Goal: Check status: Check status

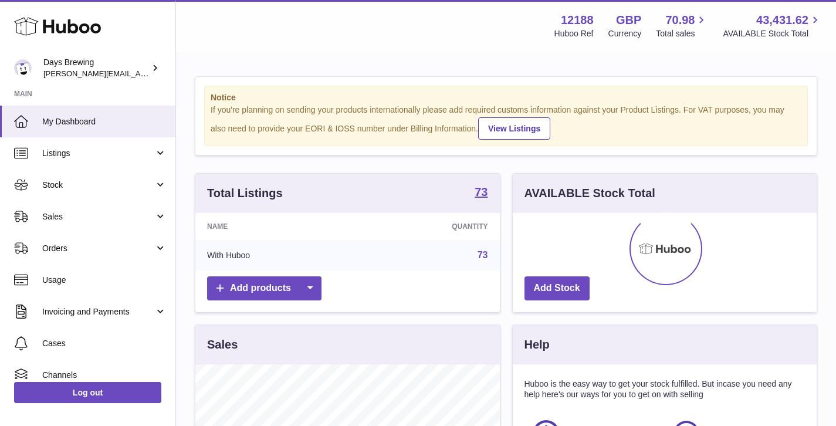
scroll to position [183, 304]
click at [101, 250] on span "Orders" at bounding box center [98, 248] width 112 height 11
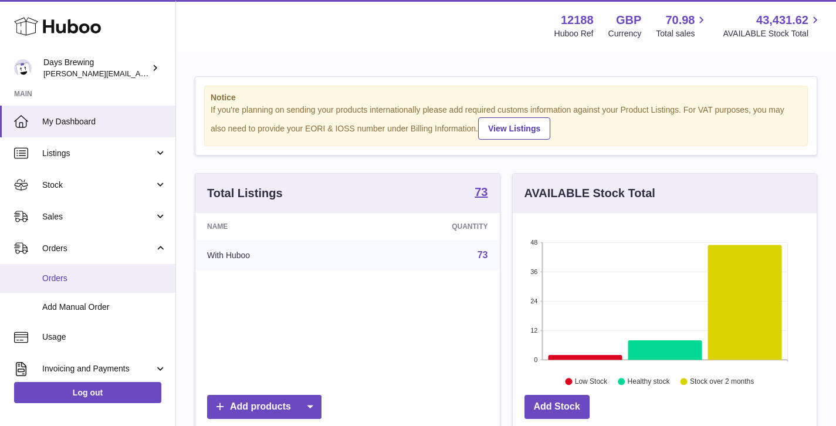
click at [100, 275] on span "Orders" at bounding box center [104, 278] width 124 height 11
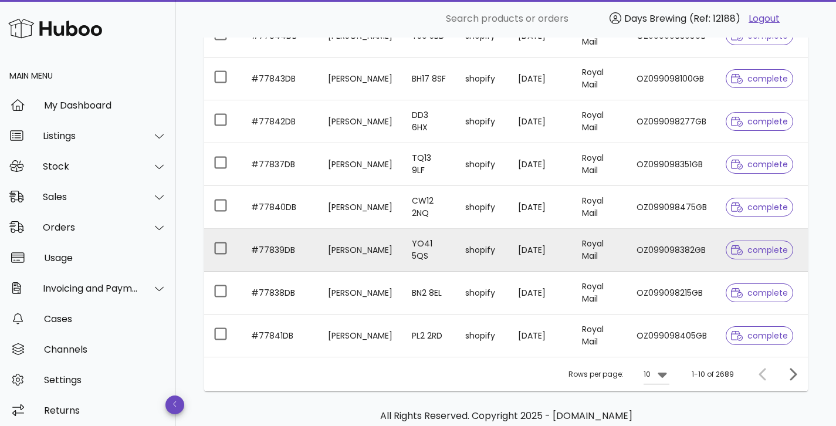
scroll to position [346, 0]
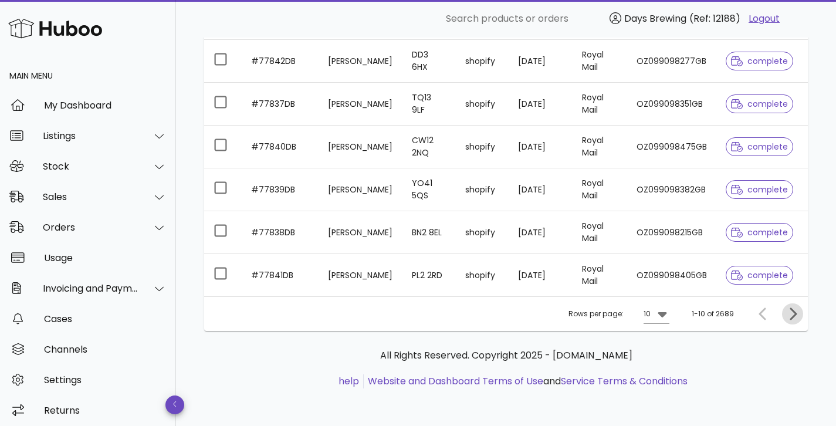
click at [798, 309] on icon "Next page" at bounding box center [793, 314] width 14 height 14
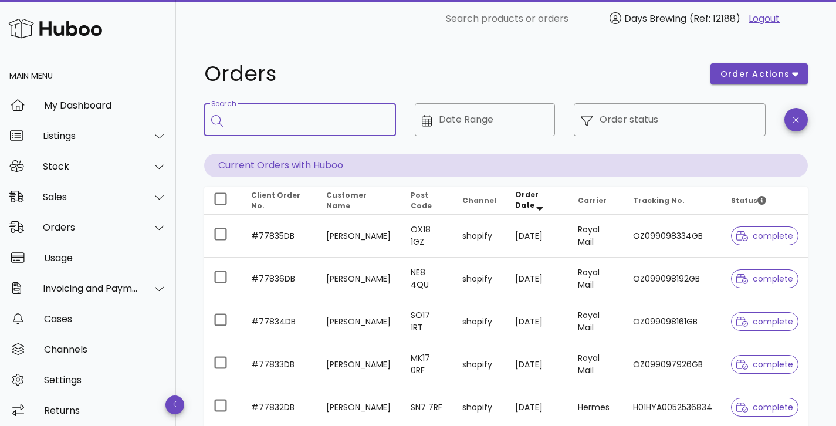
click at [333, 123] on input "Search" at bounding box center [308, 119] width 157 height 19
type input "******"
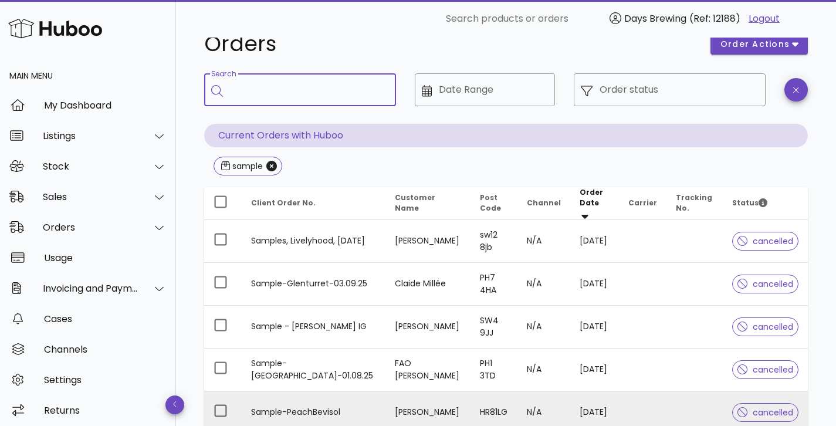
scroll to position [163, 0]
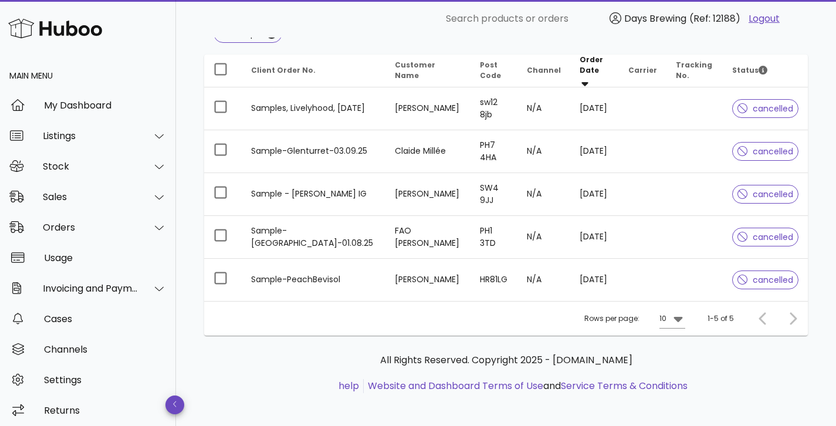
click at [803, 312] on div "Rows per page: 10 1-5 of 5" at bounding box center [506, 318] width 604 height 35
click at [796, 312] on div at bounding box center [790, 318] width 25 height 21
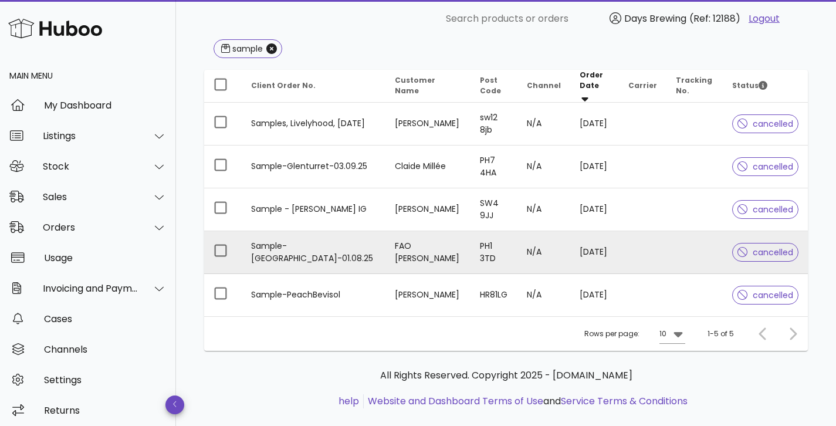
scroll to position [140, 0]
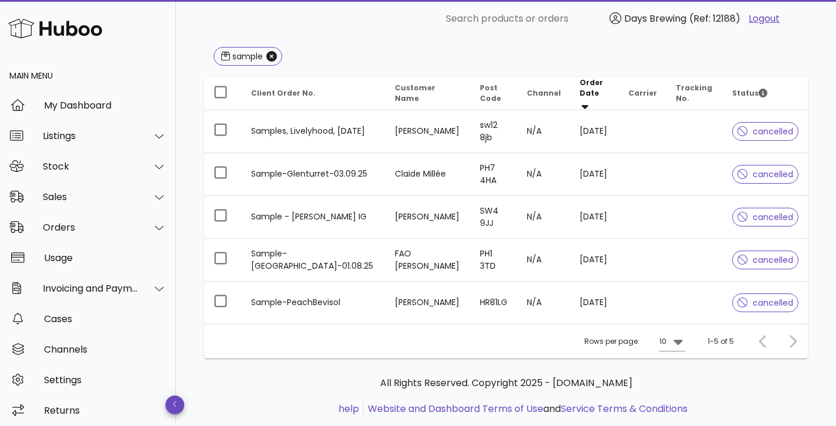
click at [760, 332] on div at bounding box center [765, 341] width 25 height 21
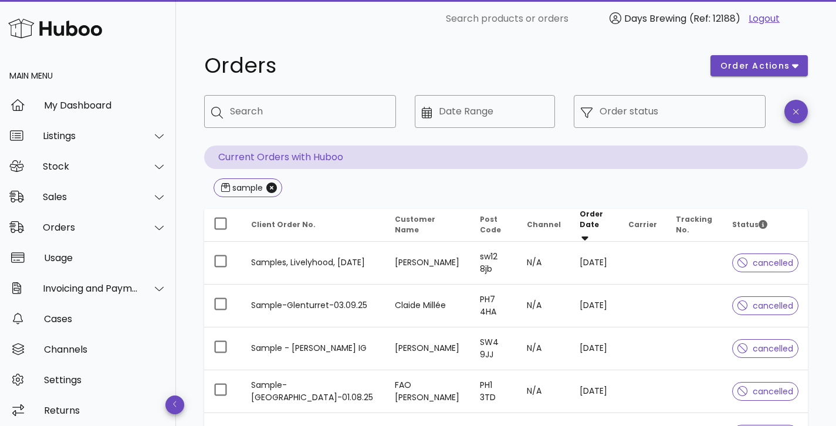
scroll to position [0, 0]
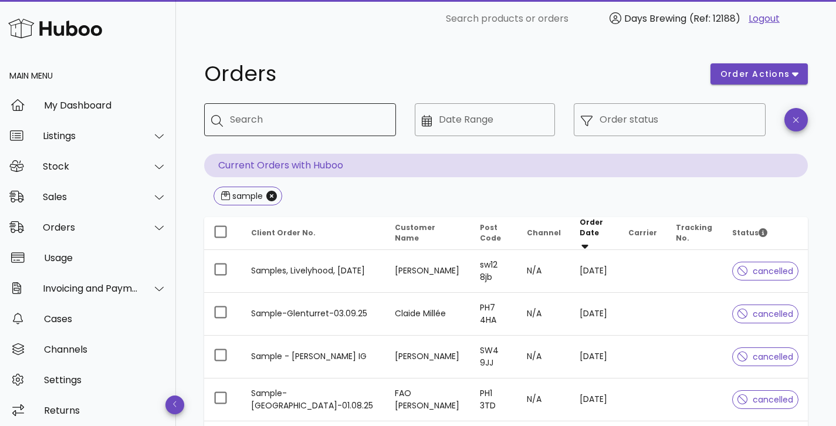
click at [292, 118] on input "Search" at bounding box center [308, 119] width 157 height 19
type input "**"
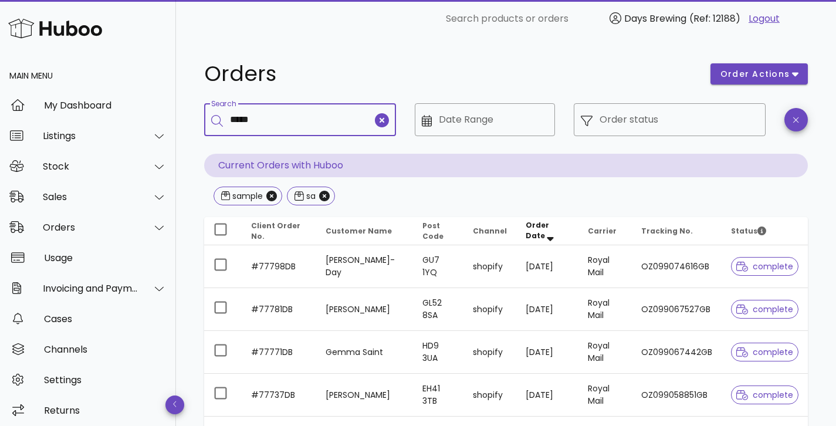
type input "*****"
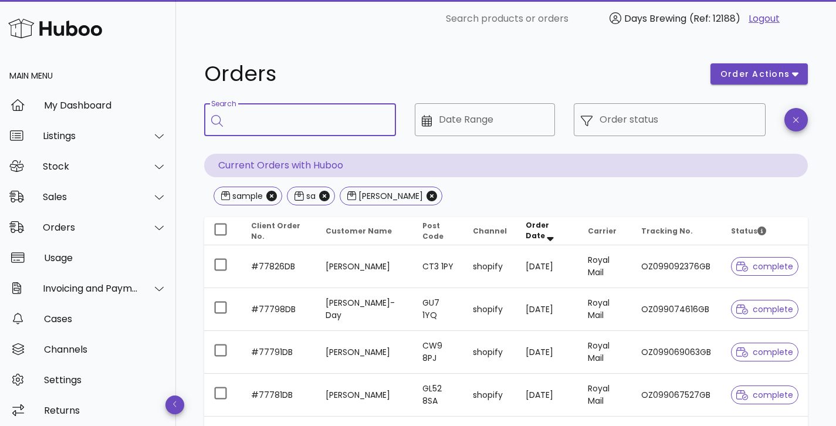
click at [339, 124] on input "Search" at bounding box center [308, 119] width 157 height 19
type input "*****"
drag, startPoint x: 321, startPoint y: 197, endPoint x: 303, endPoint y: 197, distance: 18.2
click at [321, 197] on icon "Close" at bounding box center [324, 196] width 11 height 11
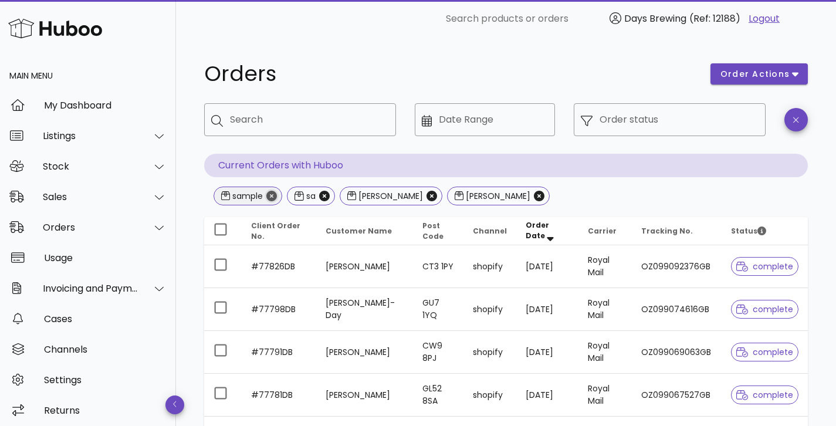
click at [270, 197] on icon "Close" at bounding box center [271, 196] width 11 height 11
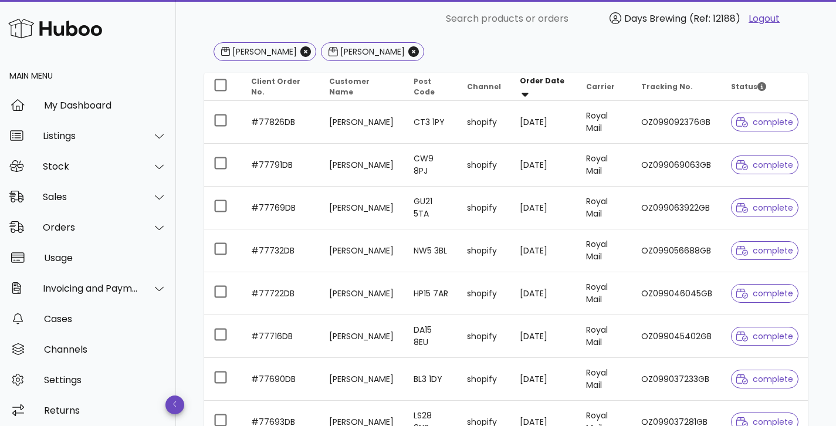
scroll to position [353, 0]
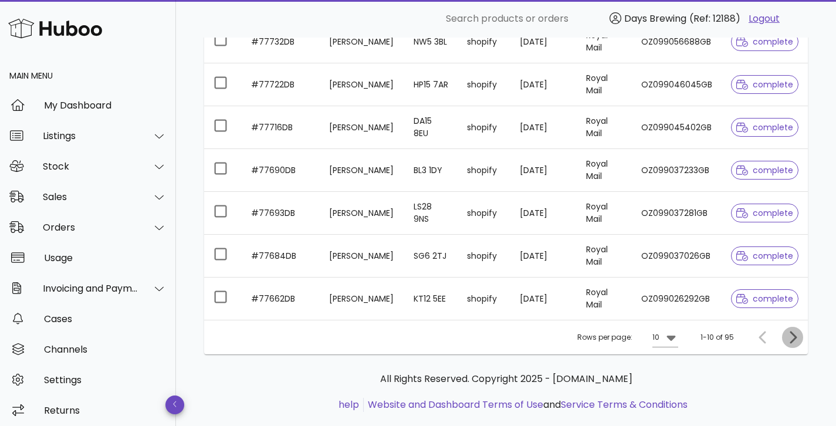
click at [792, 335] on icon "Next page" at bounding box center [793, 337] width 14 height 14
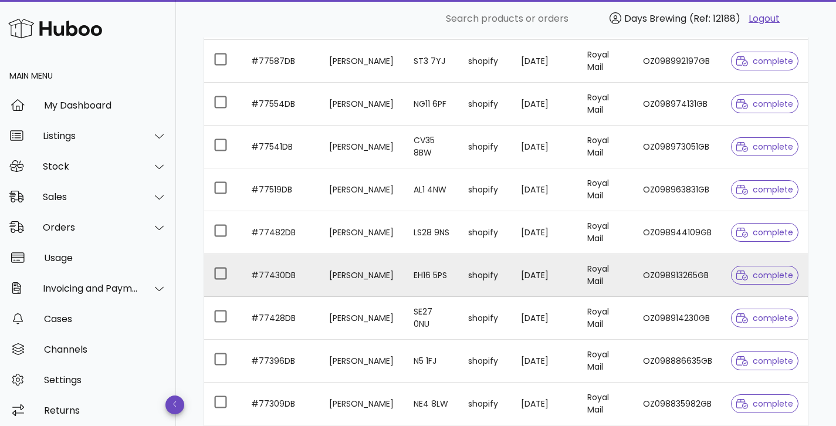
scroll to position [377, 0]
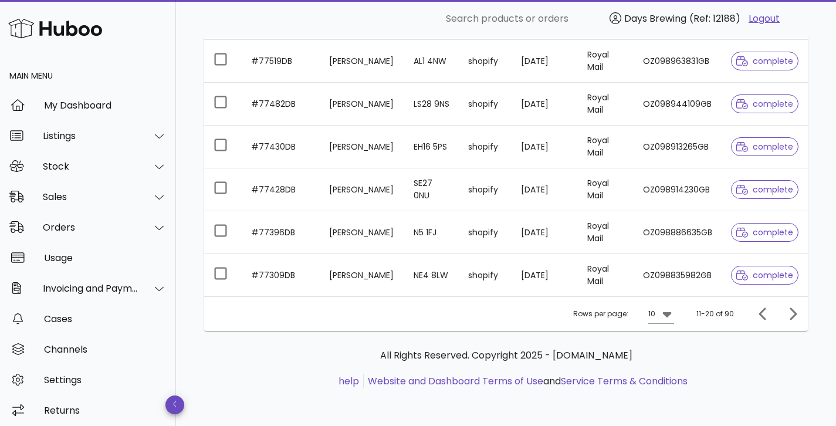
click at [781, 309] on div at bounding box center [790, 313] width 25 height 21
click at [796, 316] on icon "Next page" at bounding box center [793, 314] width 14 height 14
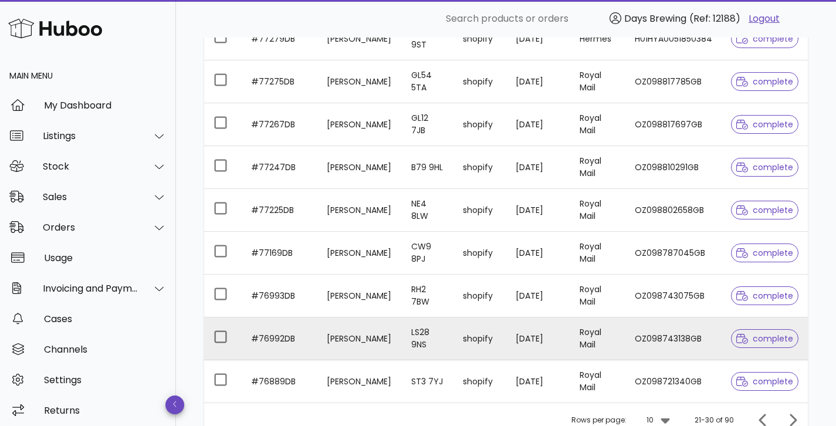
scroll to position [377, 0]
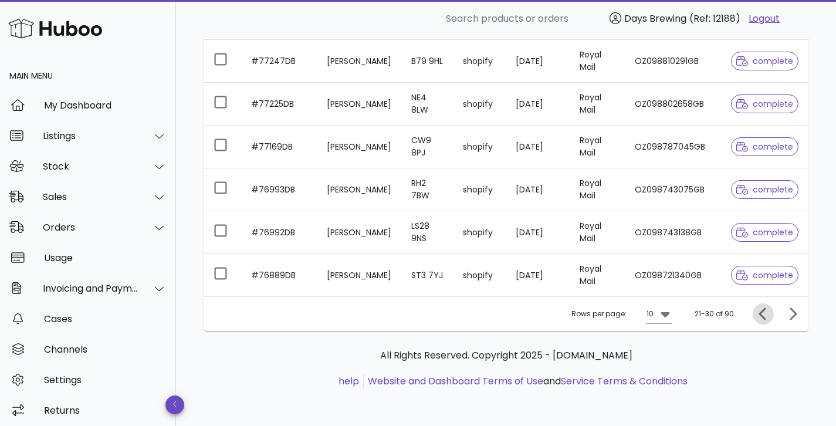
click at [759, 312] on icon "Previous page" at bounding box center [763, 314] width 14 height 14
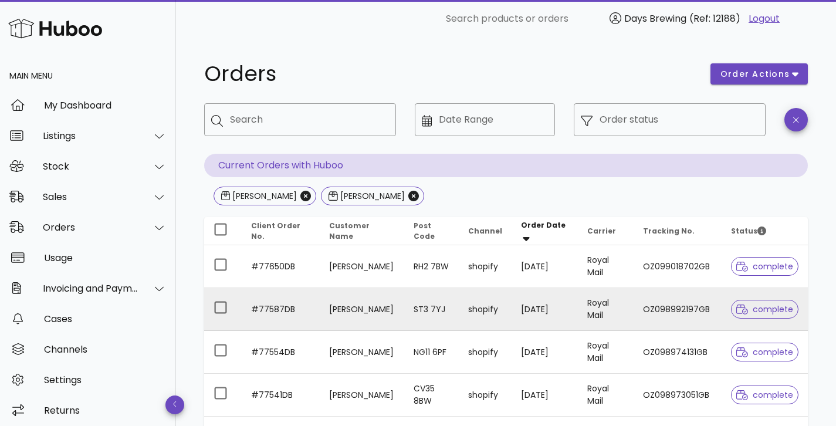
scroll to position [377, 0]
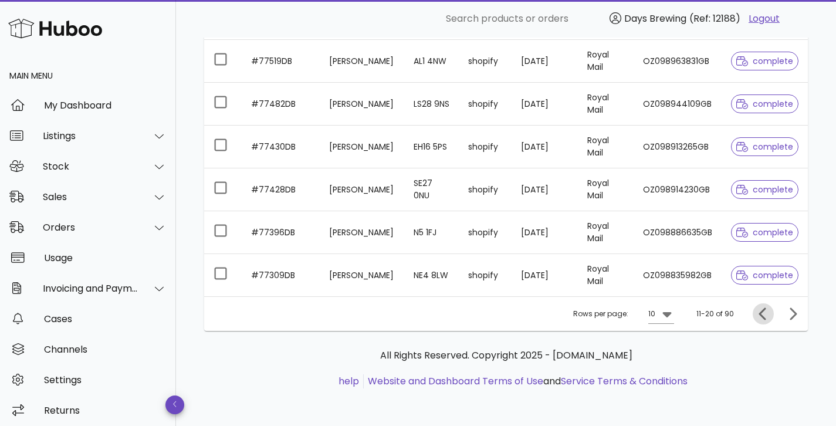
click at [770, 316] on span "Previous page" at bounding box center [763, 314] width 21 height 14
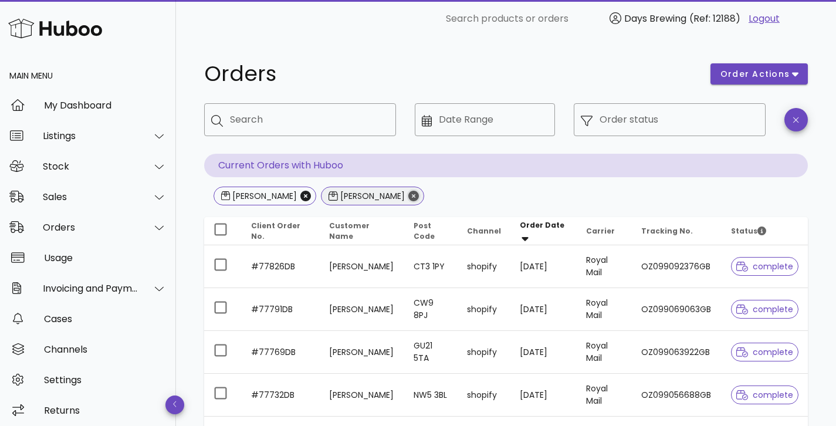
click at [408, 194] on icon "Close" at bounding box center [413, 196] width 11 height 11
click at [300, 194] on icon "Close" at bounding box center [305, 196] width 11 height 11
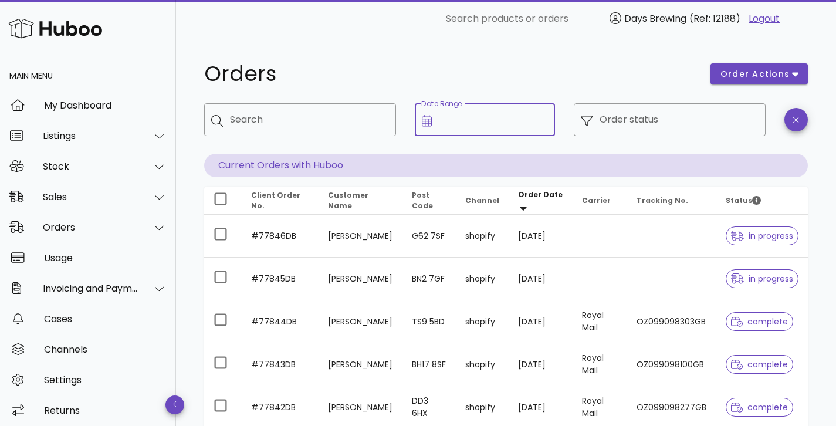
click at [450, 119] on input "Date Range" at bounding box center [493, 119] width 109 height 19
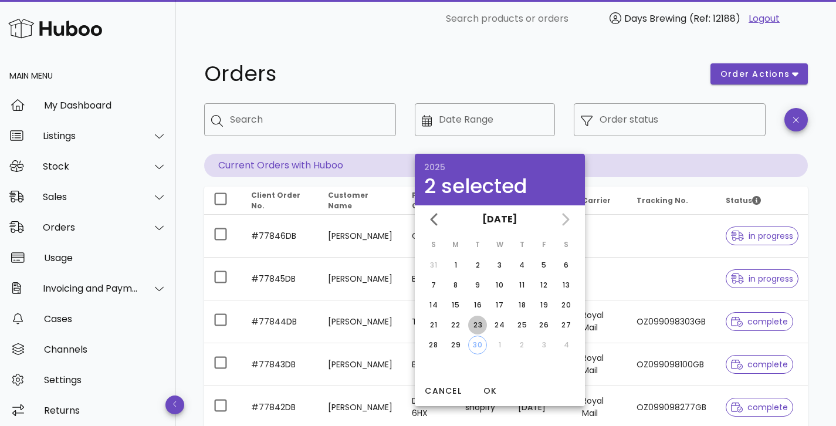
click at [478, 321] on div "23" at bounding box center [477, 325] width 19 height 11
click at [479, 329] on div "23" at bounding box center [477, 325] width 19 height 11
type input "**********"
click at [473, 327] on div "23" at bounding box center [477, 325] width 19 height 11
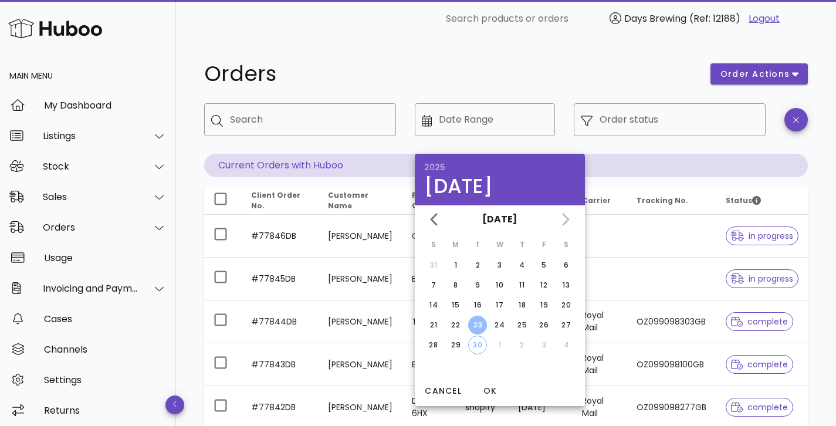
type input "**********"
click at [492, 390] on span "OK" at bounding box center [490, 391] width 28 height 12
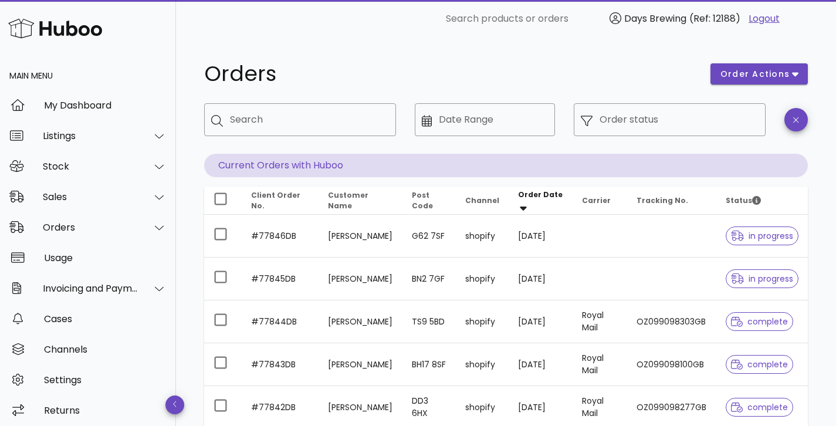
type input "**********"
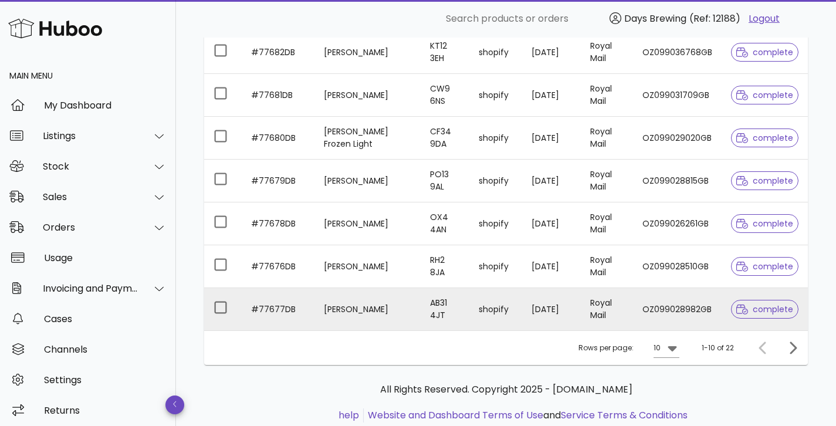
scroll to position [377, 0]
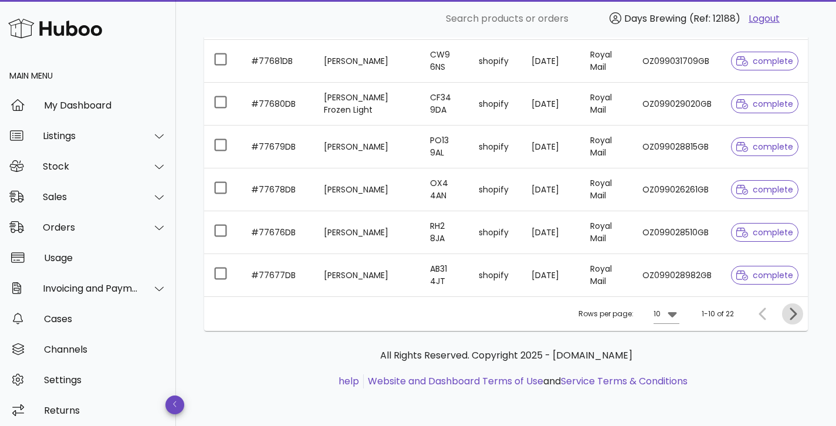
click at [793, 317] on icon "Next page" at bounding box center [793, 313] width 7 height 12
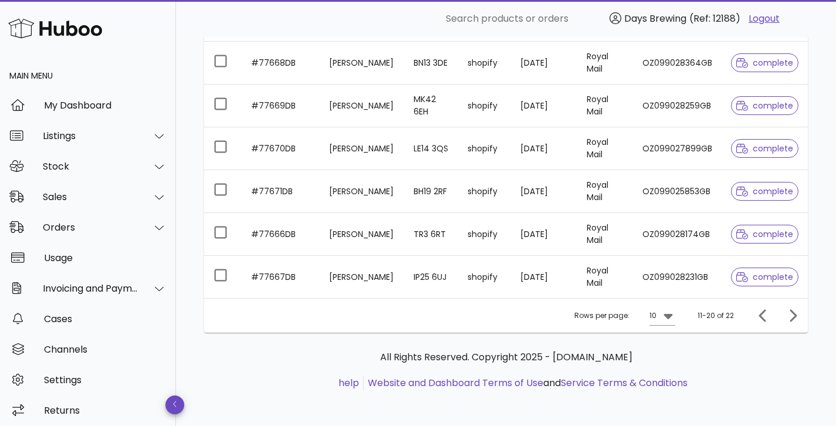
scroll to position [377, 0]
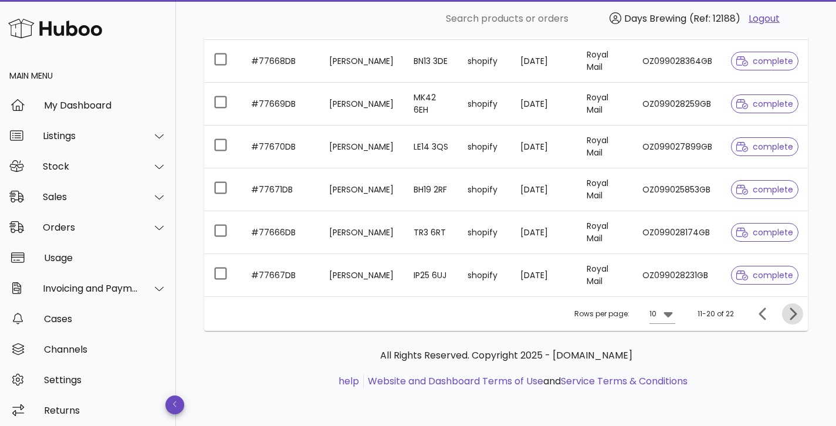
click at [791, 309] on icon "Next page" at bounding box center [793, 313] width 7 height 12
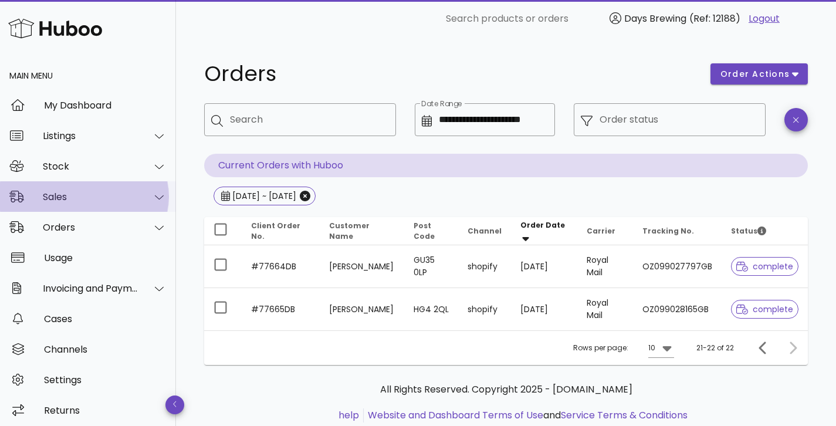
click at [82, 195] on div "Sales" at bounding box center [91, 196] width 96 height 11
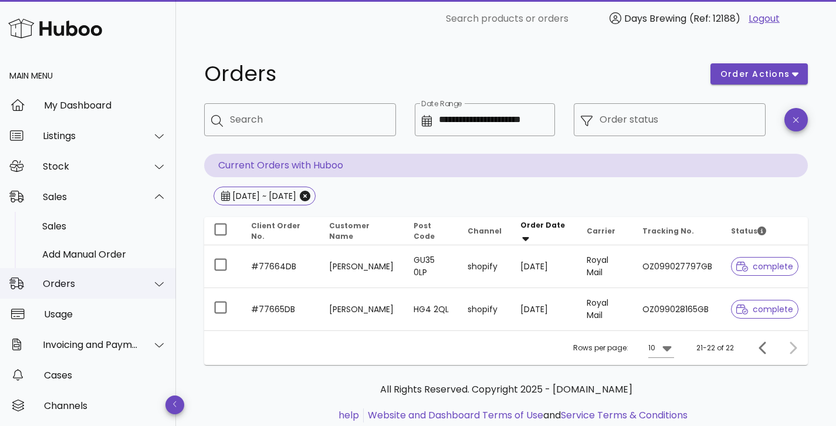
click at [86, 282] on div "Orders" at bounding box center [91, 283] width 96 height 11
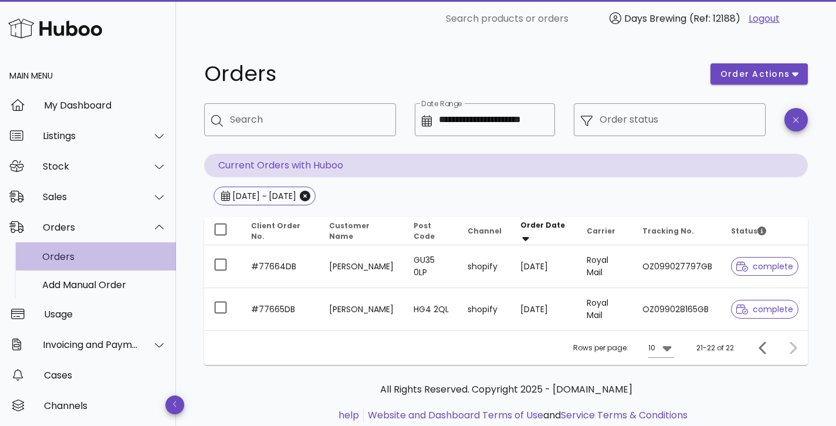
click at [82, 259] on div "Orders" at bounding box center [104, 256] width 124 height 11
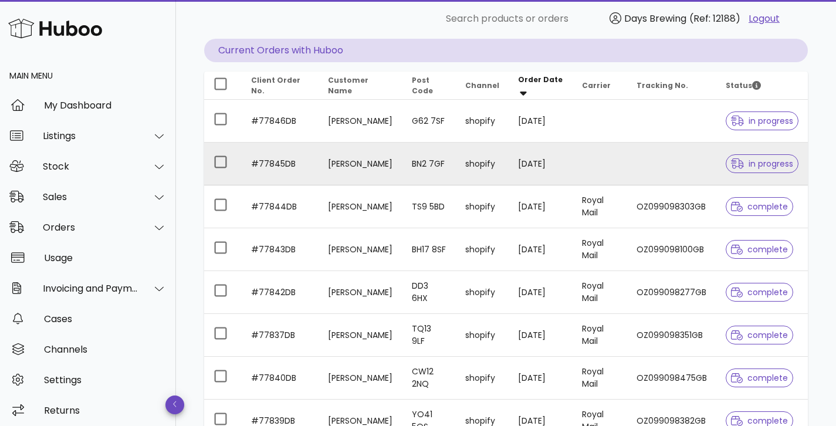
scroll to position [13, 0]
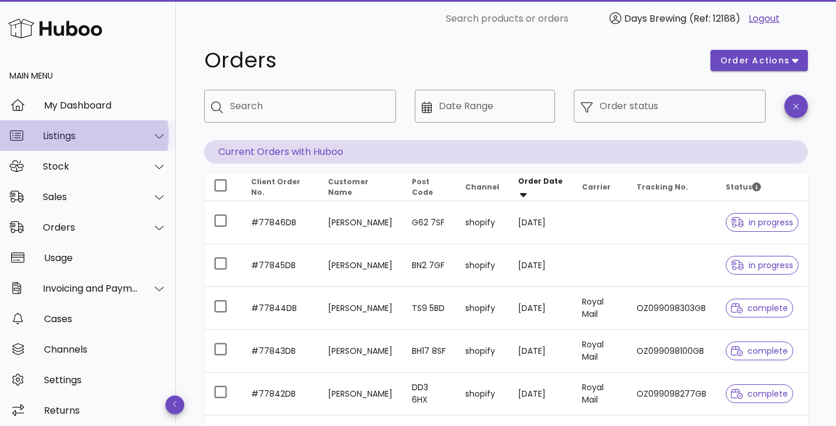
click at [77, 139] on div "Listings" at bounding box center [91, 135] width 96 height 11
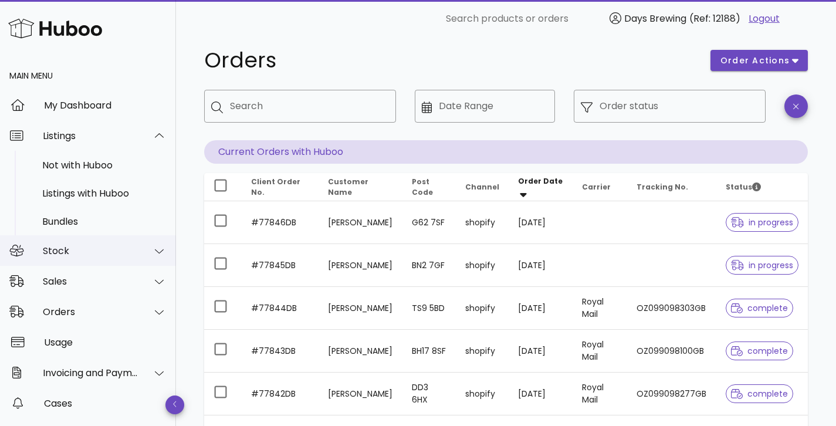
click at [92, 247] on div "Stock" at bounding box center [91, 250] width 96 height 11
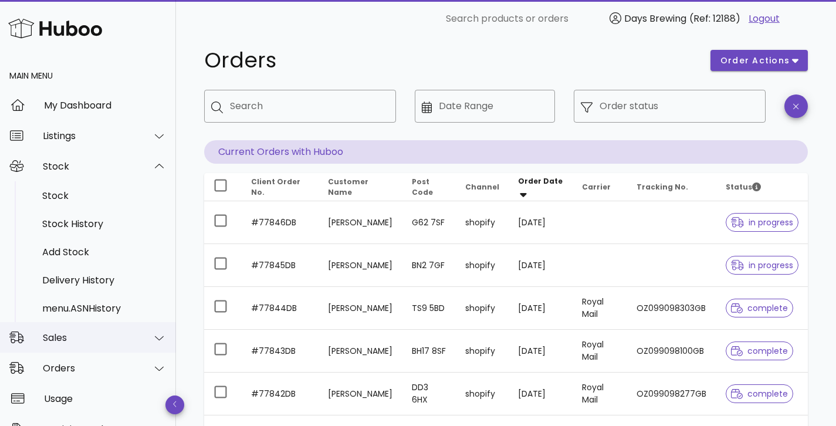
click at [79, 339] on div "Sales" at bounding box center [91, 337] width 96 height 11
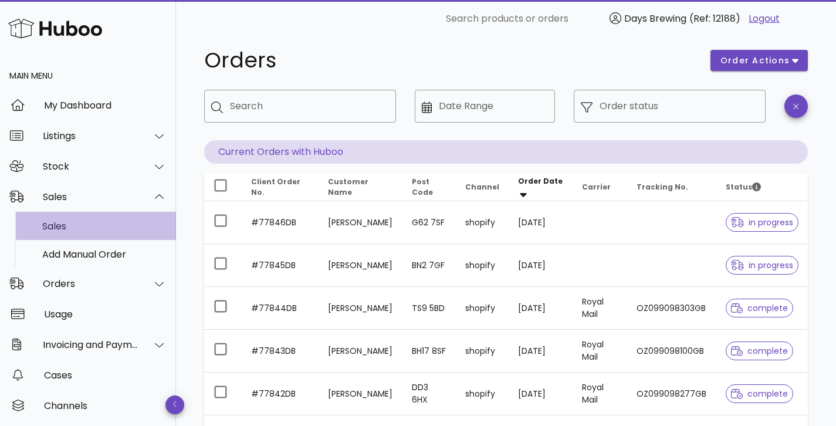
click at [70, 228] on div "Sales" at bounding box center [104, 226] width 124 height 11
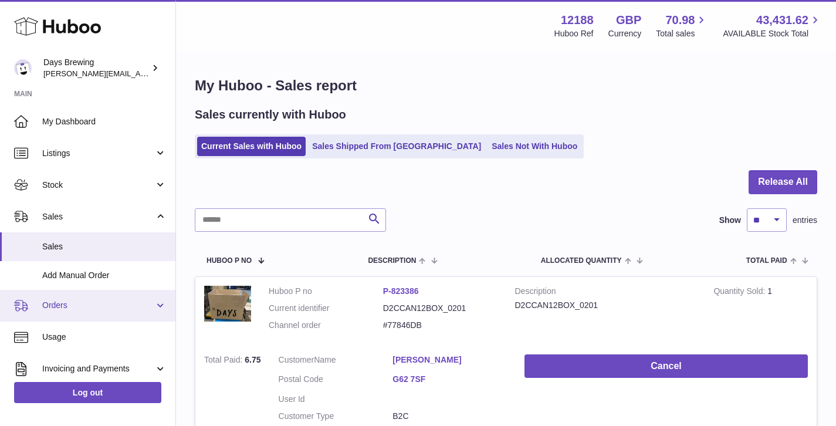
click at [89, 297] on link "Orders" at bounding box center [87, 306] width 175 height 32
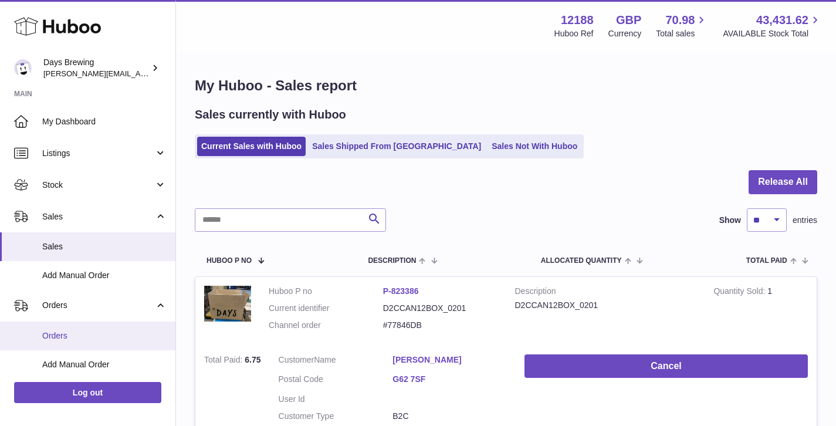
click at [102, 342] on link "Orders" at bounding box center [87, 335] width 175 height 29
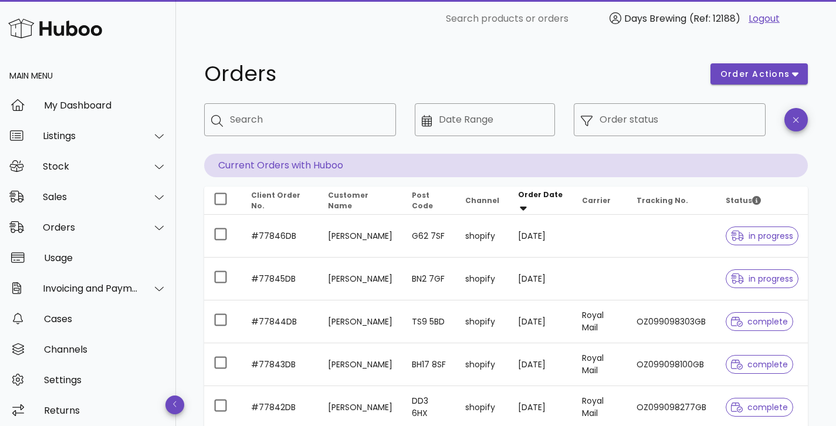
click at [398, 120] on div "​ Search" at bounding box center [300, 128] width 206 height 65
click at [371, 116] on input "Search" at bounding box center [308, 119] width 157 height 19
paste input "*******"
type input "*******"
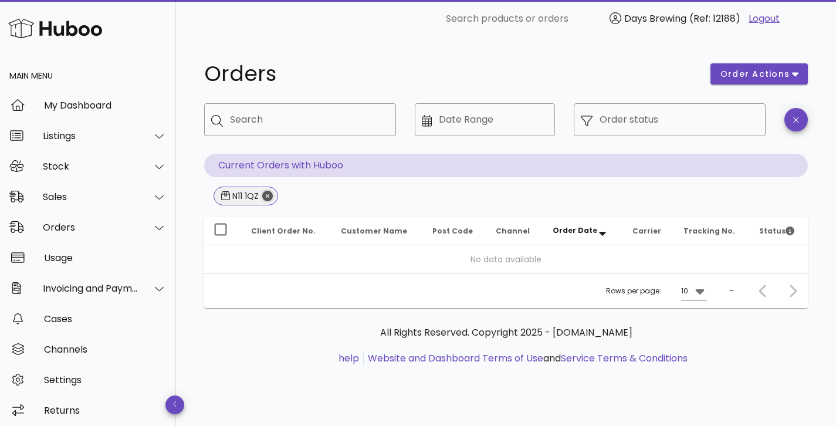
click at [268, 195] on icon "Close" at bounding box center [267, 196] width 11 height 11
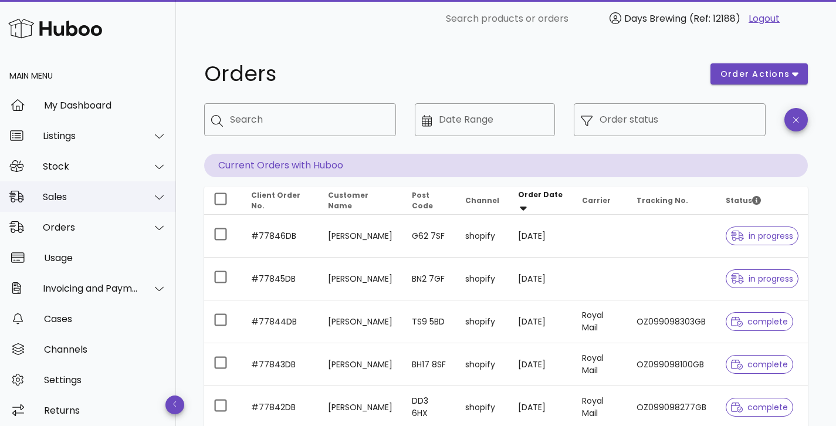
click at [91, 204] on div "Sales" at bounding box center [88, 196] width 176 height 31
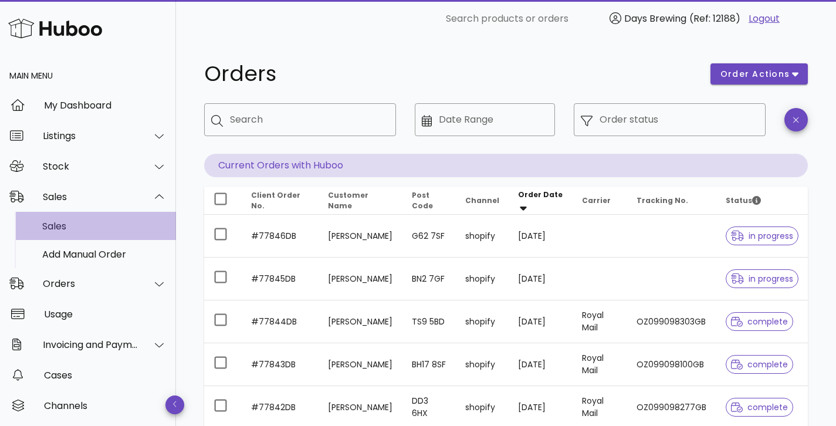
click at [73, 225] on div "Sales" at bounding box center [104, 226] width 124 height 11
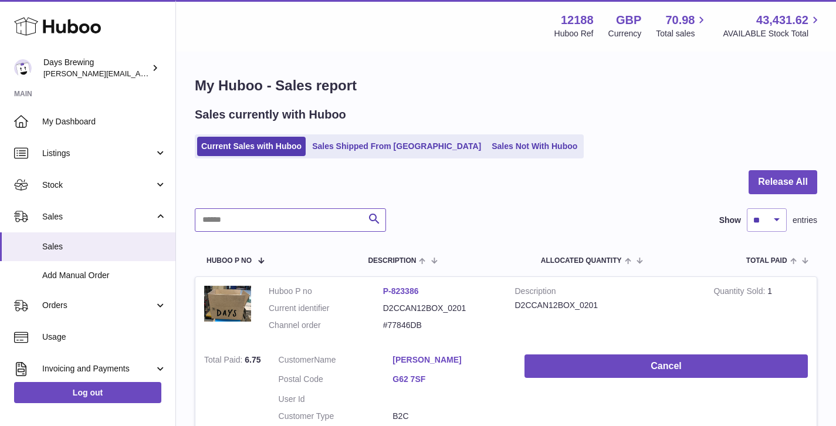
click at [243, 223] on input "text" at bounding box center [290, 219] width 191 height 23
paste input "*******"
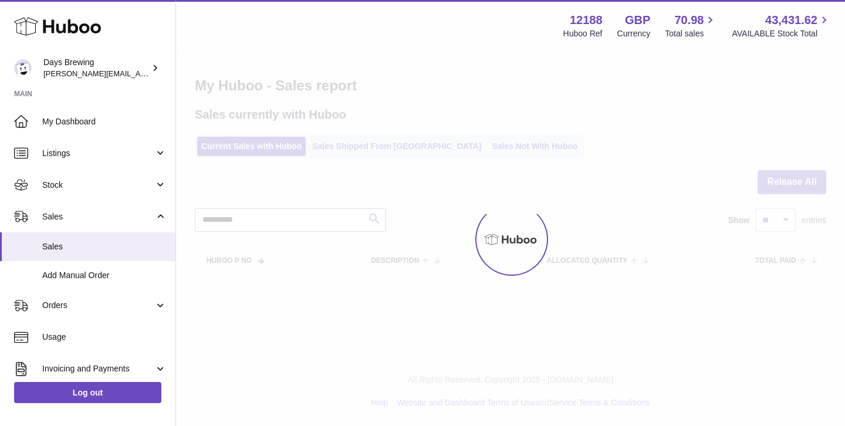
type input "**********"
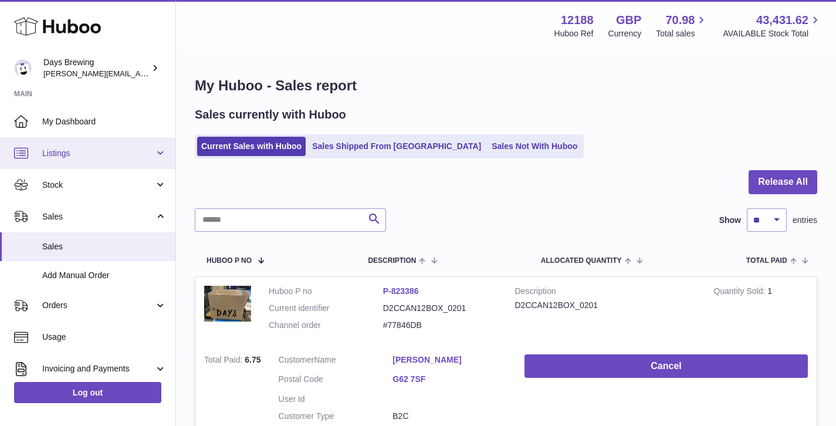
click at [83, 150] on span "Listings" at bounding box center [98, 153] width 112 height 11
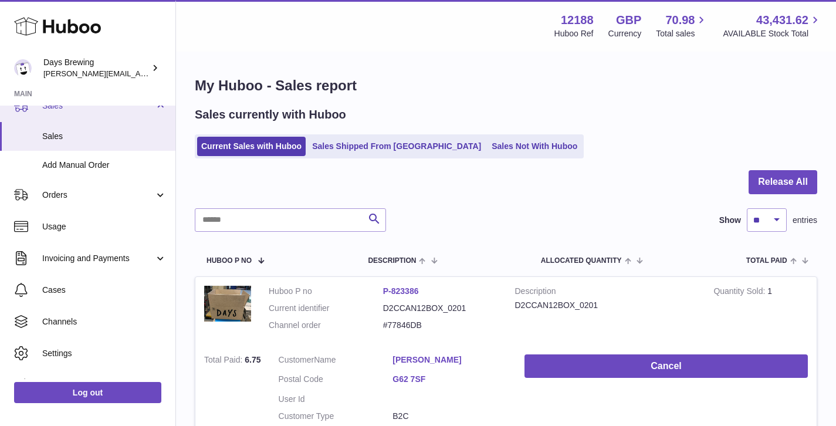
scroll to position [218, 0]
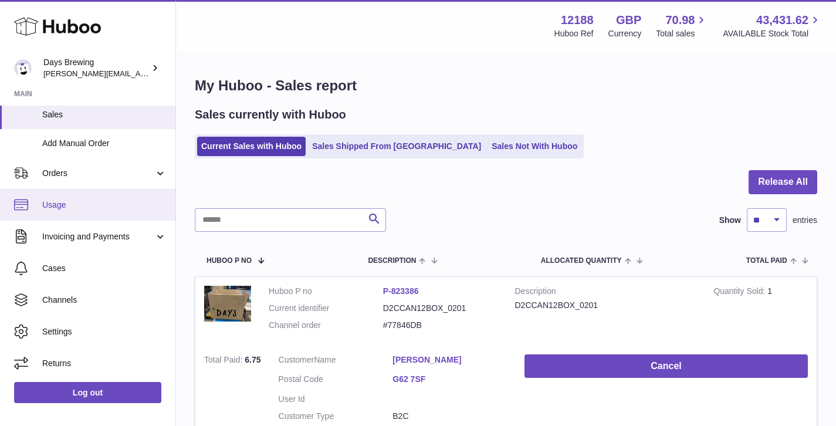
click at [88, 201] on span "Usage" at bounding box center [104, 204] width 124 height 11
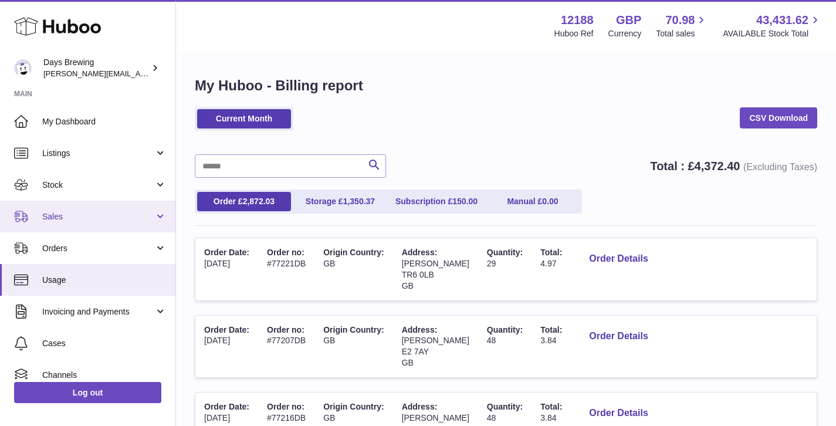
click at [66, 212] on span "Sales" at bounding box center [98, 216] width 112 height 11
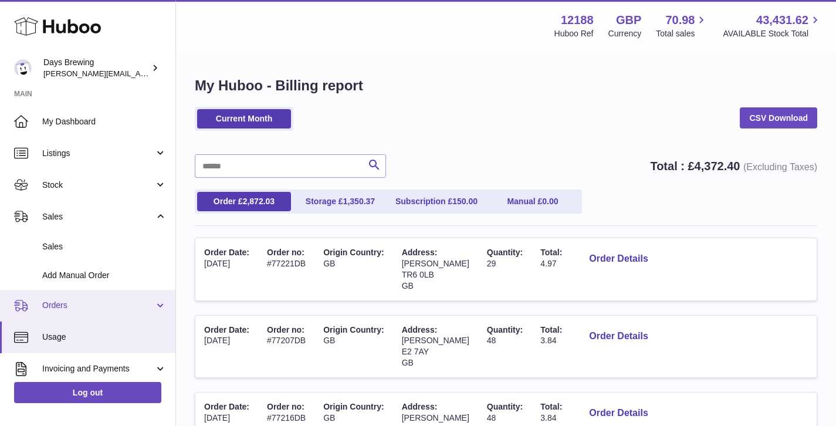
click at [70, 309] on span "Orders" at bounding box center [98, 305] width 112 height 11
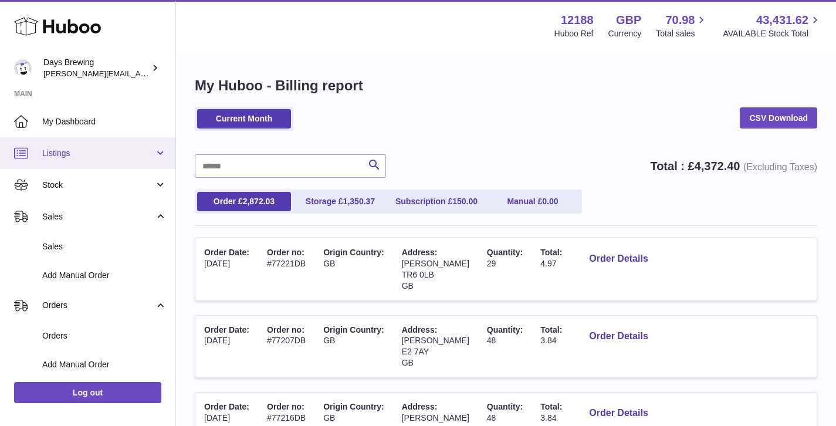
click at [70, 144] on link "Listings" at bounding box center [87, 153] width 175 height 32
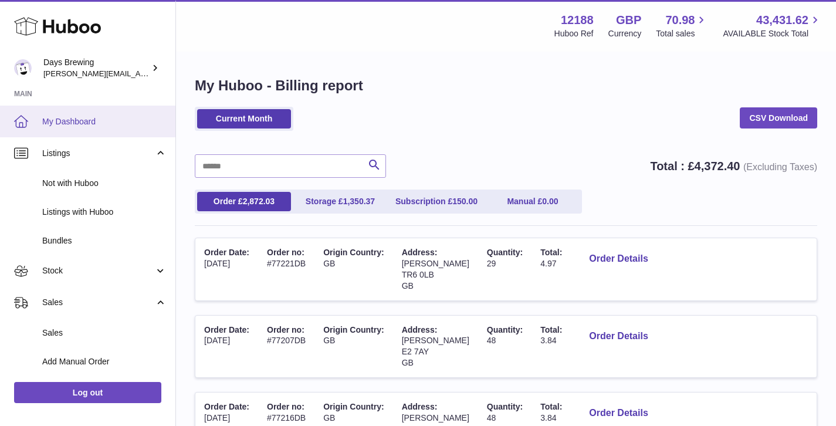
click at [80, 123] on span "My Dashboard" at bounding box center [104, 121] width 124 height 11
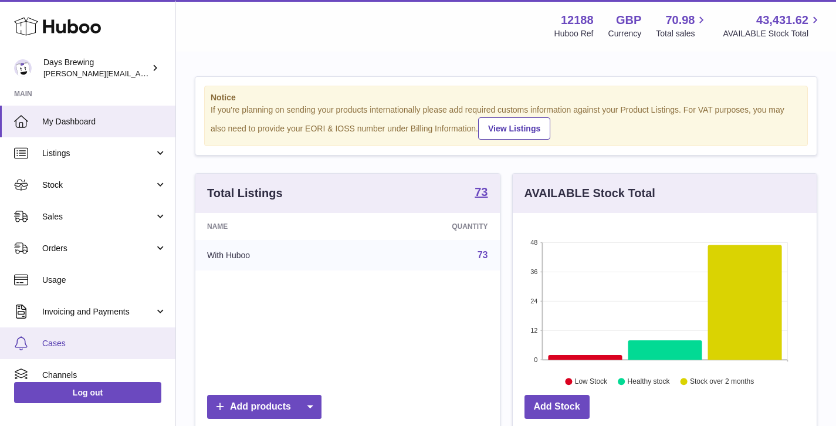
scroll to position [75, 0]
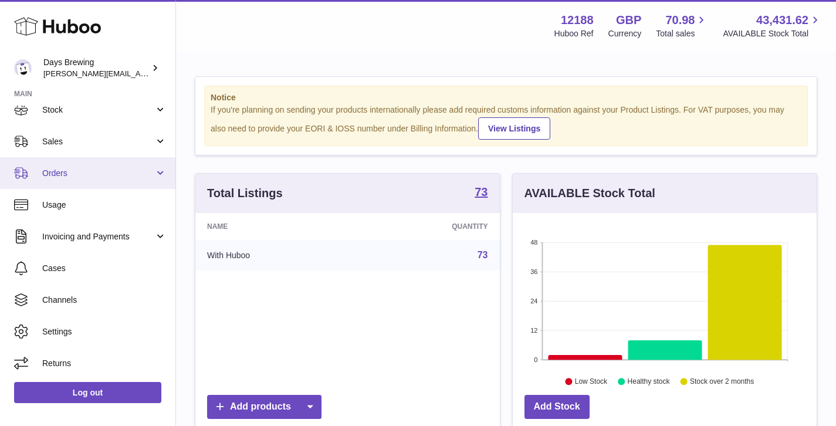
click at [76, 179] on link "Orders" at bounding box center [87, 173] width 175 height 32
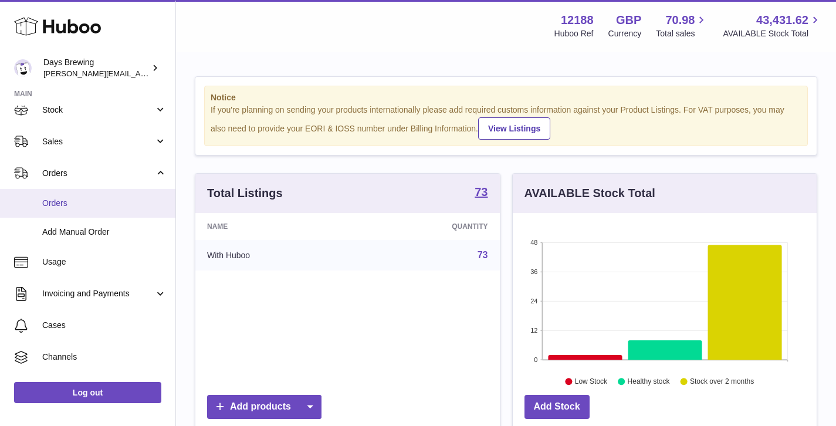
click at [75, 204] on span "Orders" at bounding box center [104, 203] width 124 height 11
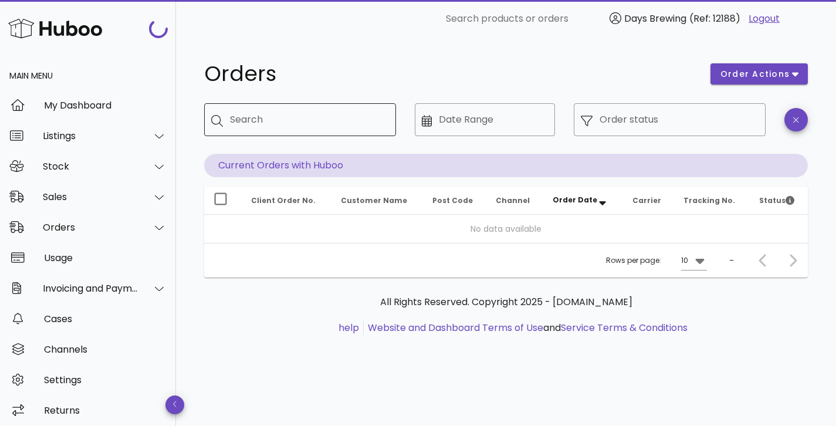
click at [334, 114] on input "Search" at bounding box center [308, 119] width 157 height 19
paste input "**********"
type input "**********"
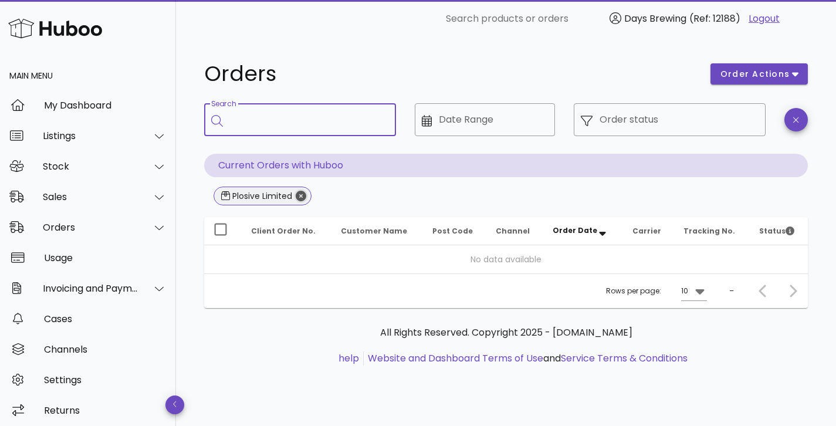
click at [297, 197] on icon "Close" at bounding box center [301, 196] width 11 height 11
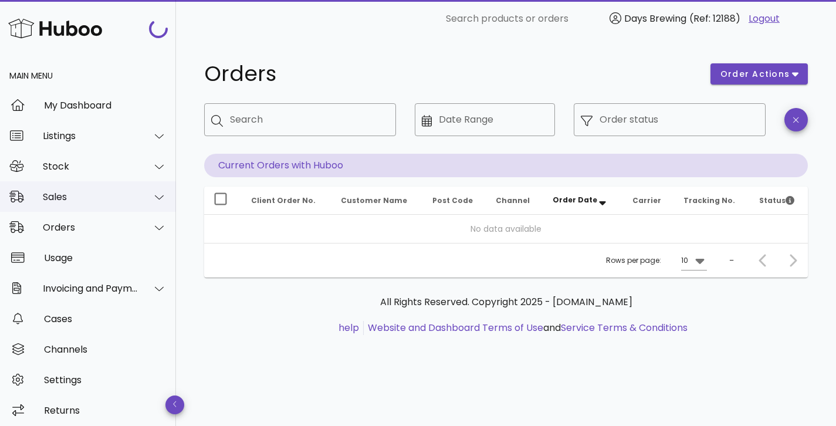
click at [86, 196] on div "Sales" at bounding box center [91, 196] width 96 height 11
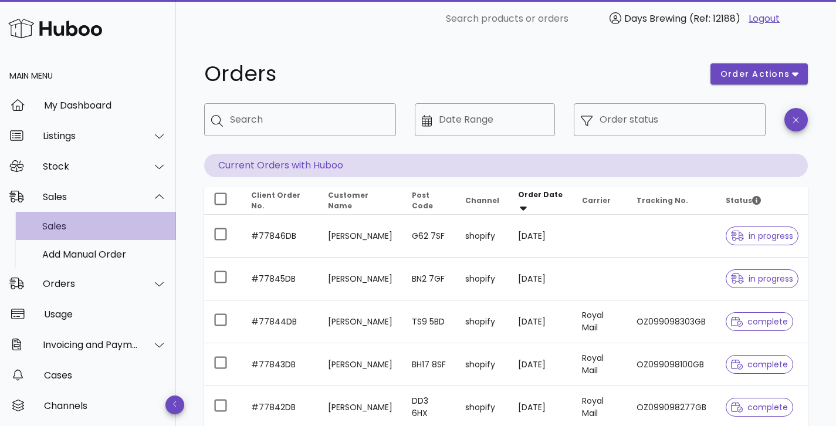
click at [85, 228] on div "Sales" at bounding box center [104, 226] width 124 height 11
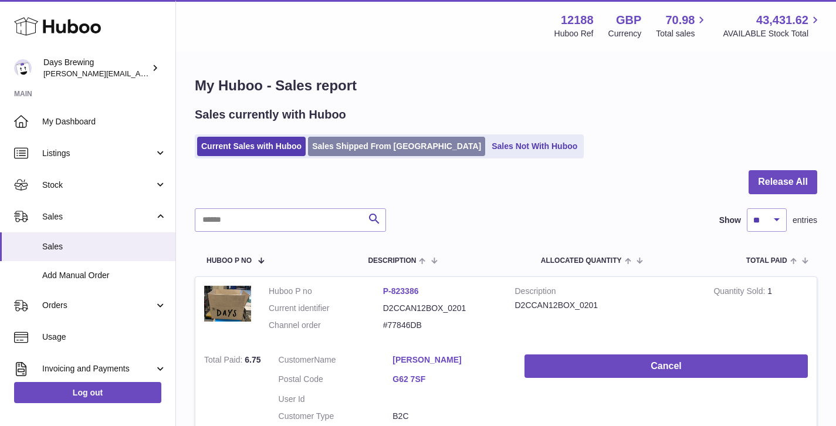
click at [411, 148] on link "Sales Shipped From [GEOGRAPHIC_DATA]" at bounding box center [396, 146] width 177 height 19
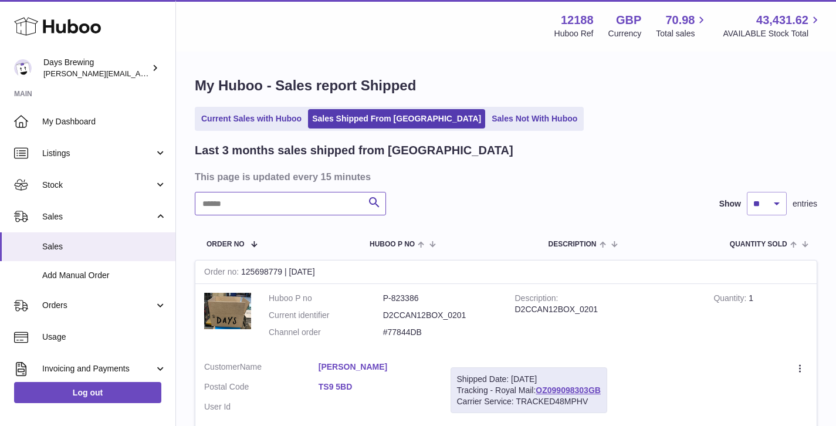
click at [322, 205] on input "text" at bounding box center [290, 203] width 191 height 23
paste input "**********"
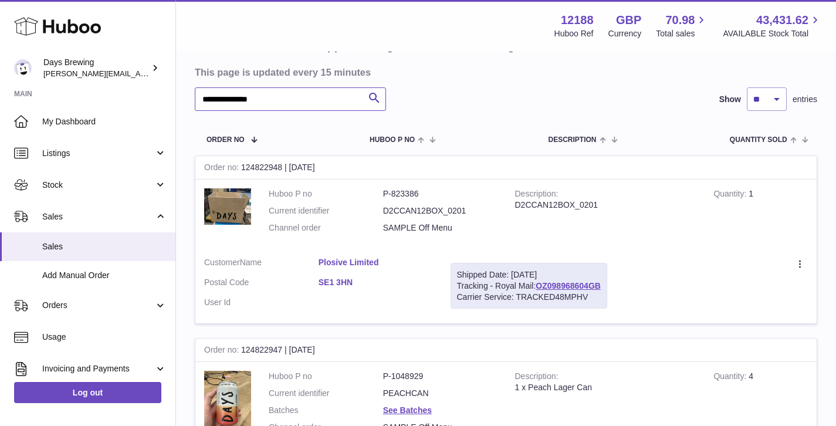
scroll to position [110, 0]
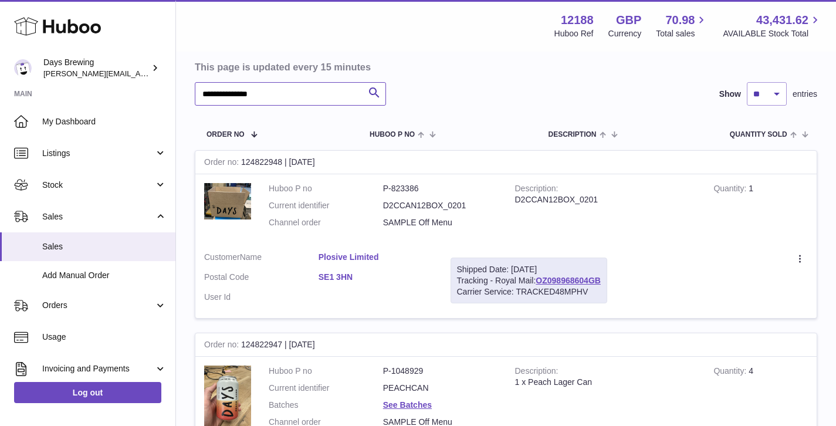
click at [282, 88] on input "**********" at bounding box center [290, 93] width 191 height 23
paste input "text"
type input "**********"
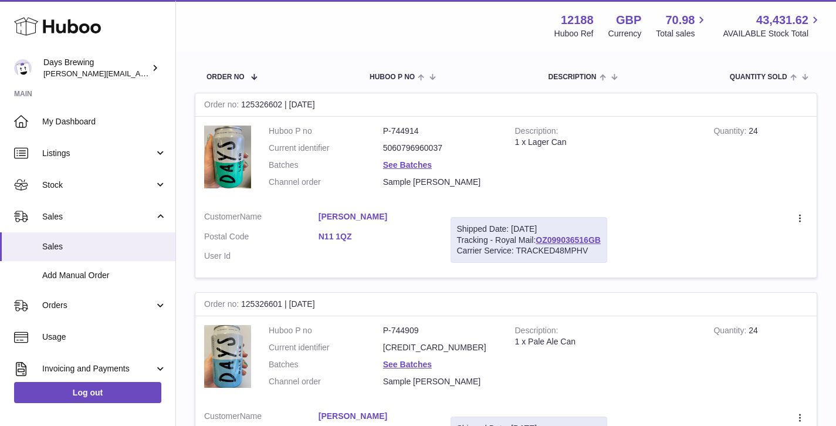
scroll to position [93, 0]
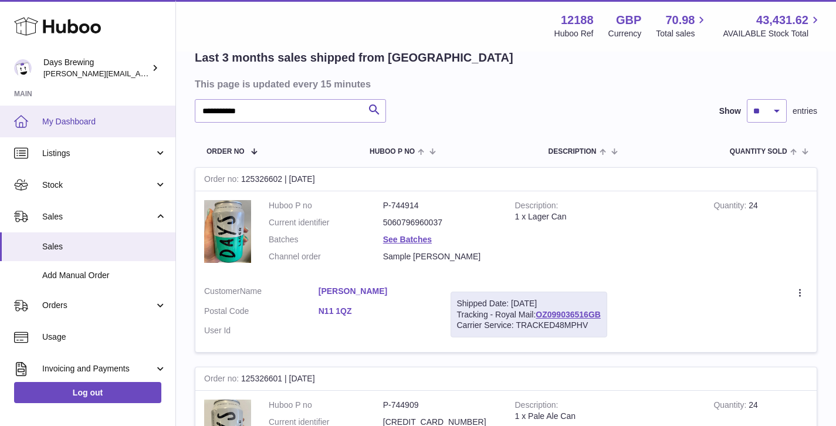
click at [104, 130] on link "My Dashboard" at bounding box center [87, 122] width 175 height 32
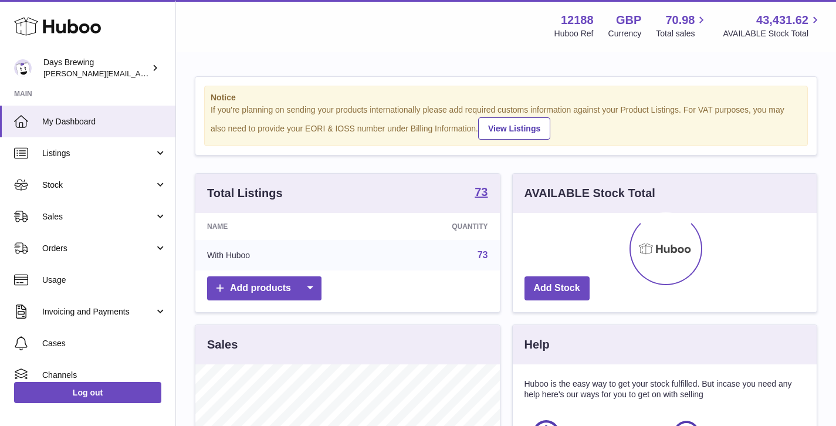
scroll to position [183, 304]
